Goal: Task Accomplishment & Management: Use online tool/utility

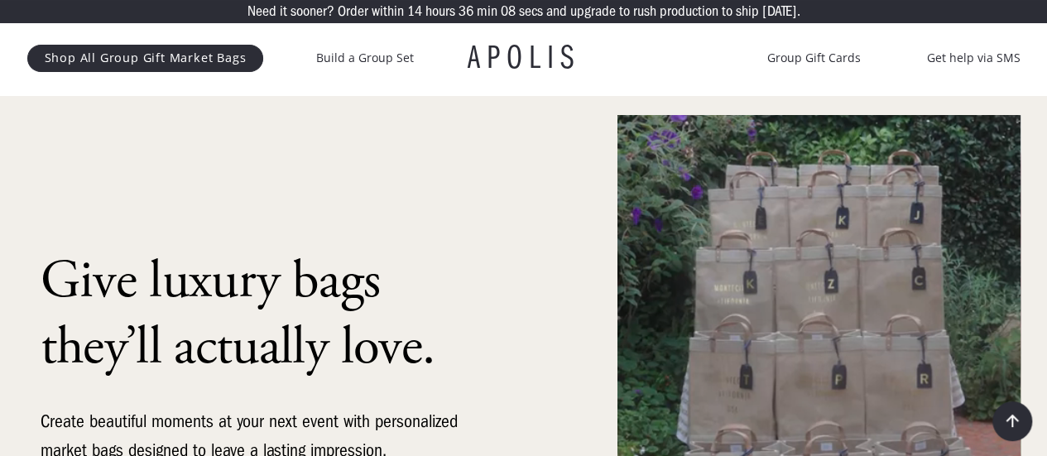
scroll to position [176, 0]
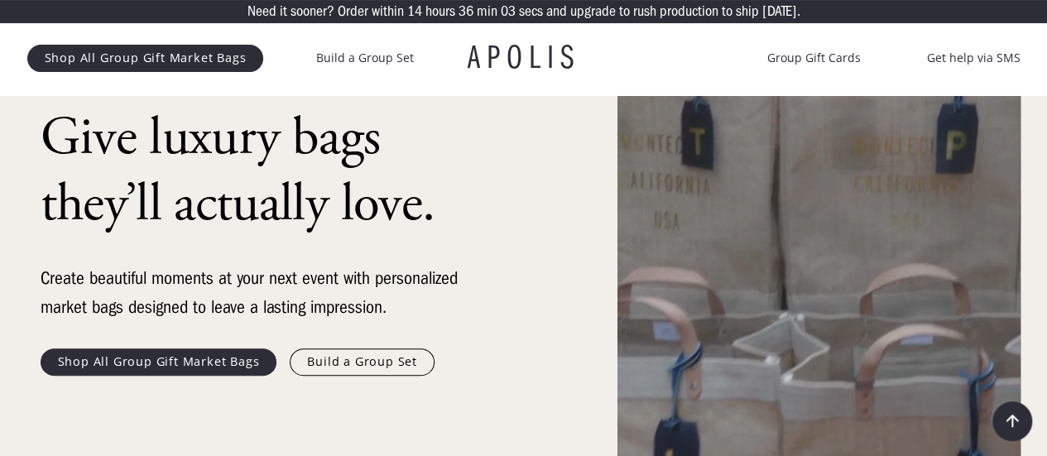
click at [358, 363] on link "Build a Group Set" at bounding box center [362, 362] width 145 height 26
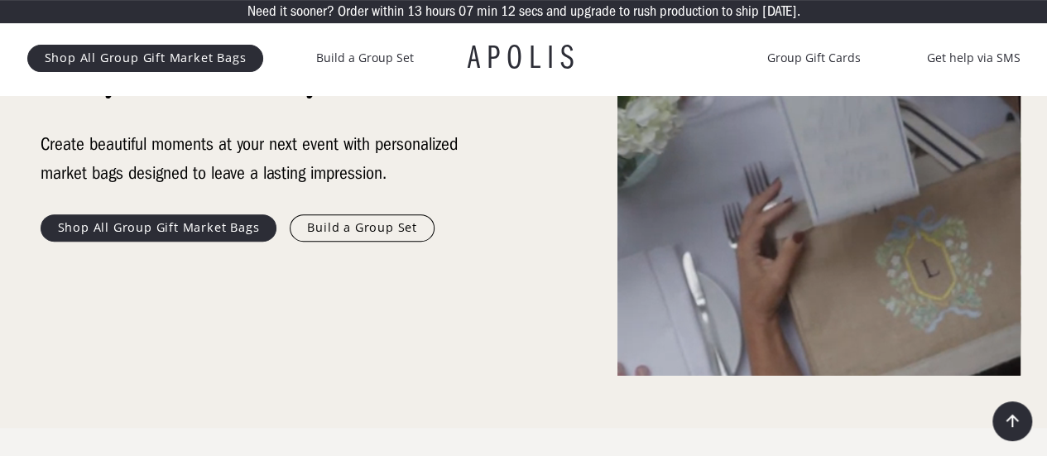
scroll to position [324, 0]
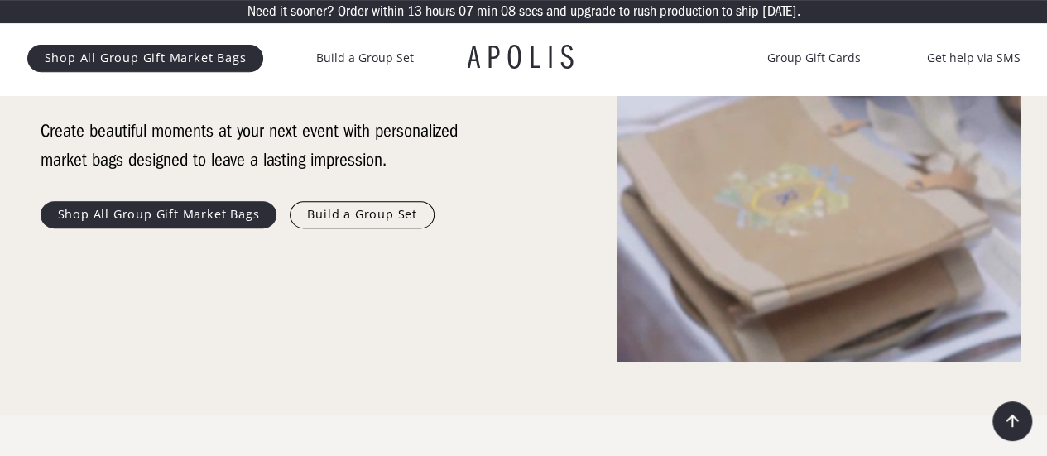
click at [147, 218] on link "Shop All Group Gift Market Bags" at bounding box center [159, 214] width 237 height 26
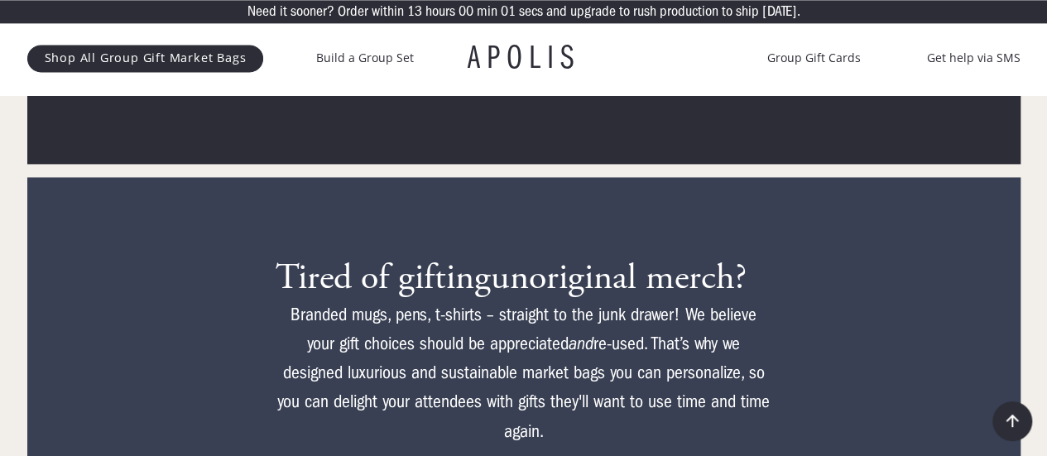
scroll to position [1087, 0]
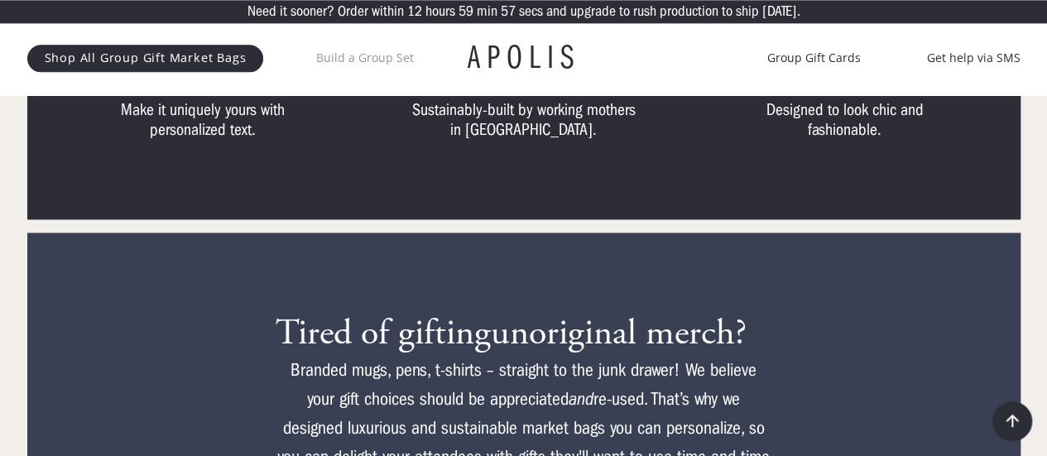
click at [335, 58] on link "Build a Group Set" at bounding box center [365, 58] width 98 height 20
